Goal: Task Accomplishment & Management: Complete application form

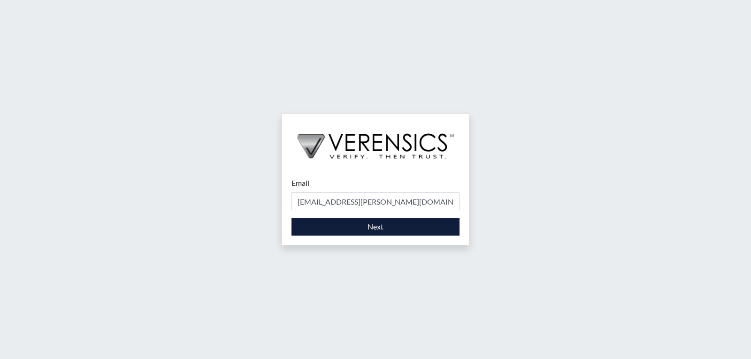
type input "[EMAIL_ADDRESS][PERSON_NAME][DOMAIN_NAME]"
click at [310, 224] on button "Next" at bounding box center [376, 227] width 168 height 18
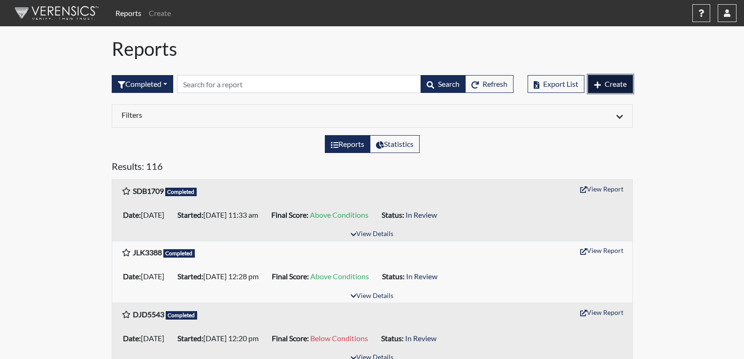
click at [601, 89] on button "Create" at bounding box center [610, 84] width 45 height 18
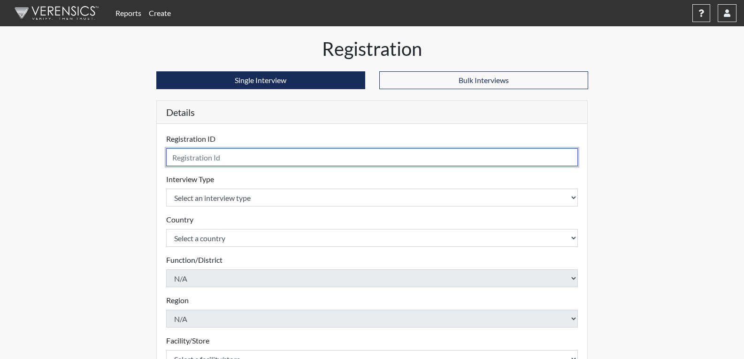
click at [193, 156] on input "text" at bounding box center [372, 157] width 412 height 18
type input "smf2558"
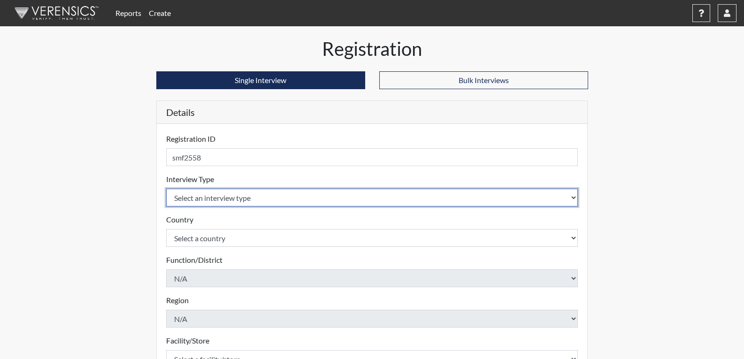
click at [227, 195] on select "Select an interview type Corrections Pre-Employment" at bounding box center [372, 198] width 412 height 18
select select "ff733e93-e1bf-11ea-9c9f-0eff0cf7eb8f"
click at [166, 189] on select "Select an interview type Corrections Pre-Employment" at bounding box center [372, 198] width 412 height 18
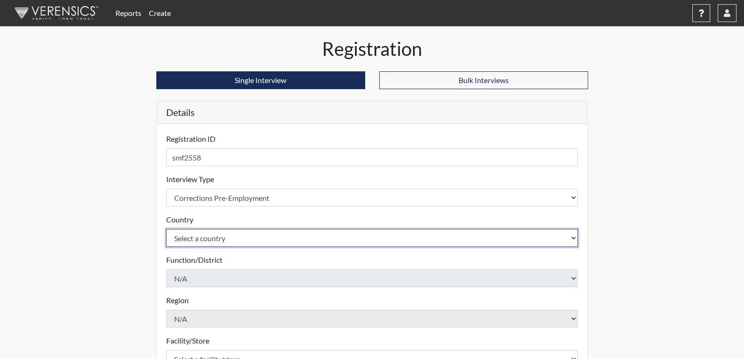
click at [219, 239] on select "Select a country [GEOGRAPHIC_DATA] [GEOGRAPHIC_DATA]" at bounding box center [372, 238] width 412 height 18
select select "united-states-of-[GEOGRAPHIC_DATA]"
click at [166, 229] on select "Select a country [GEOGRAPHIC_DATA] [GEOGRAPHIC_DATA]" at bounding box center [372, 238] width 412 height 18
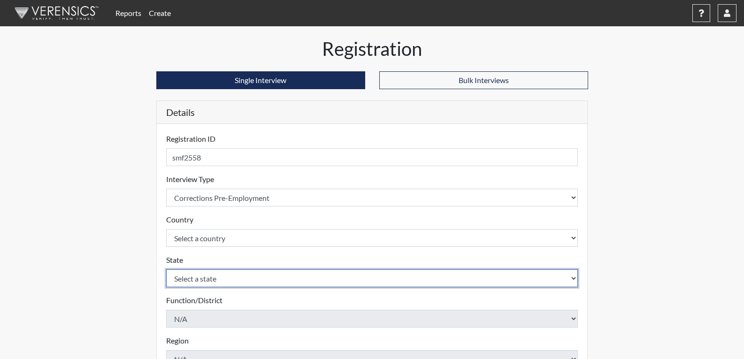
click at [211, 277] on select "Select a state [US_STATE] [US_STATE] [US_STATE] [US_STATE] [US_STATE] [US_STATE…" at bounding box center [372, 279] width 412 height 18
select select "GA"
click at [166, 270] on select "Select a state [US_STATE] [US_STATE] [US_STATE] [US_STATE] [US_STATE] [US_STATE…" at bounding box center [372, 279] width 412 height 18
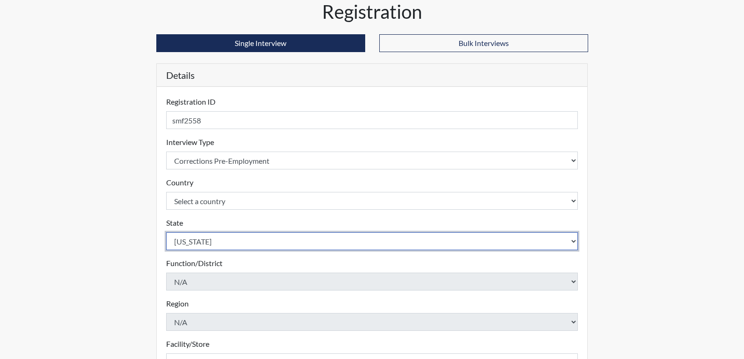
scroll to position [94, 0]
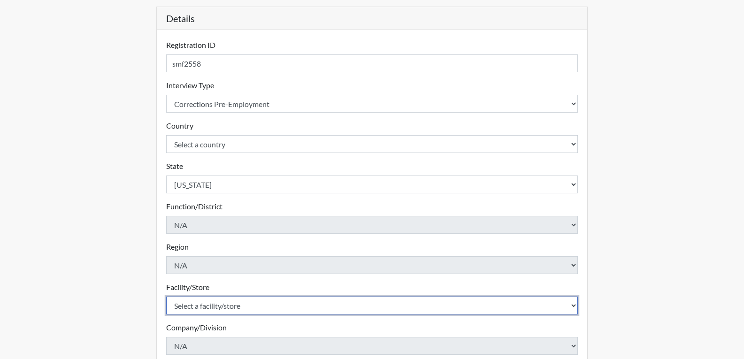
click at [212, 304] on select "Select a facility/store Coastal SP" at bounding box center [372, 306] width 412 height 18
select select "1ca32380-6dc3-48c7-adf5-9eb7d7284c70"
click at [166, 297] on select "Select a facility/store Coastal SP" at bounding box center [372, 306] width 412 height 18
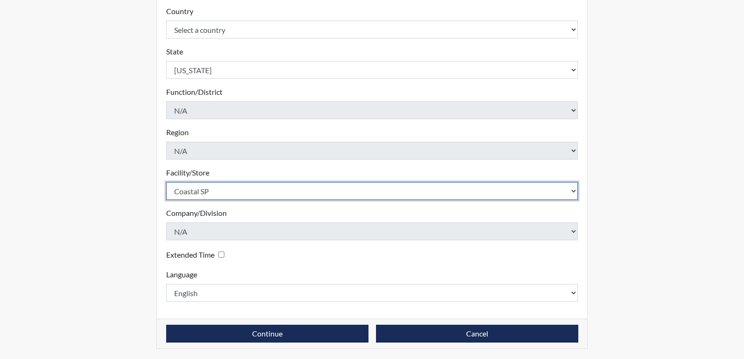
scroll to position [209, 0]
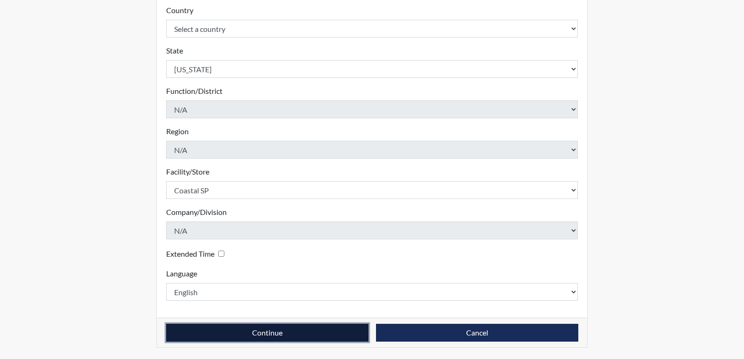
click at [316, 339] on button "Continue" at bounding box center [267, 333] width 202 height 18
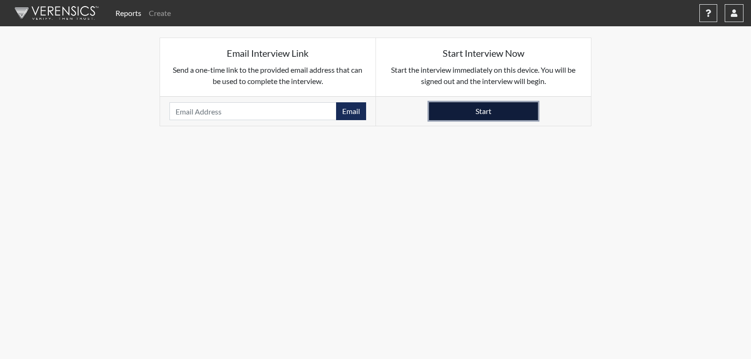
click at [517, 107] on button "Start" at bounding box center [483, 111] width 109 height 18
